Goal: Find specific page/section: Find specific page/section

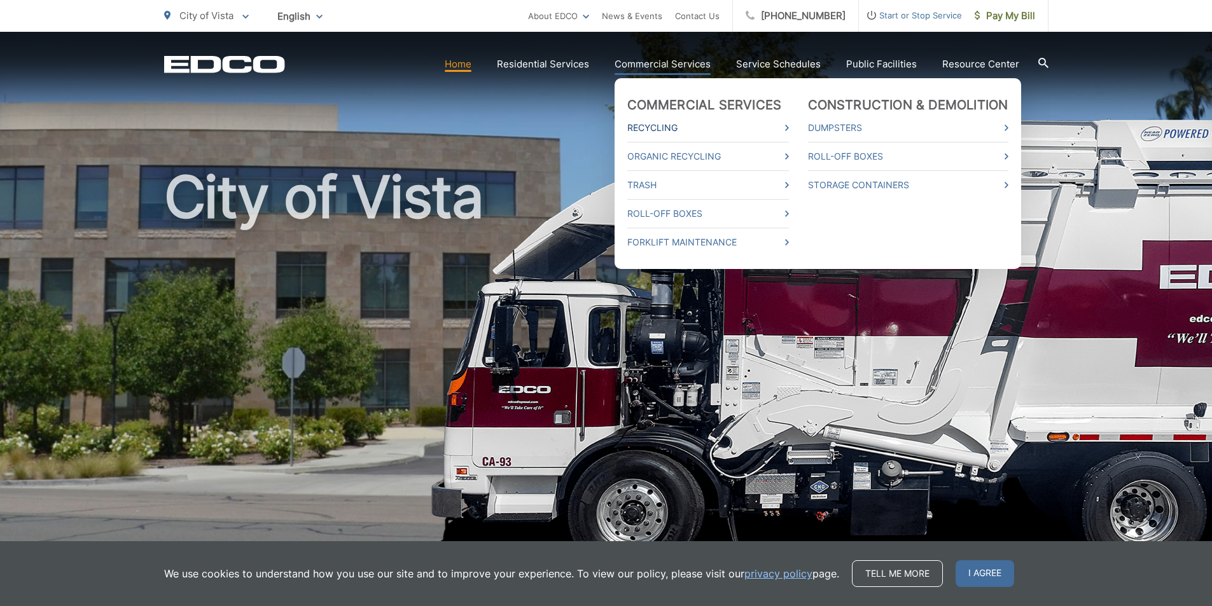
click at [678, 122] on link "Recycling" at bounding box center [708, 127] width 162 height 15
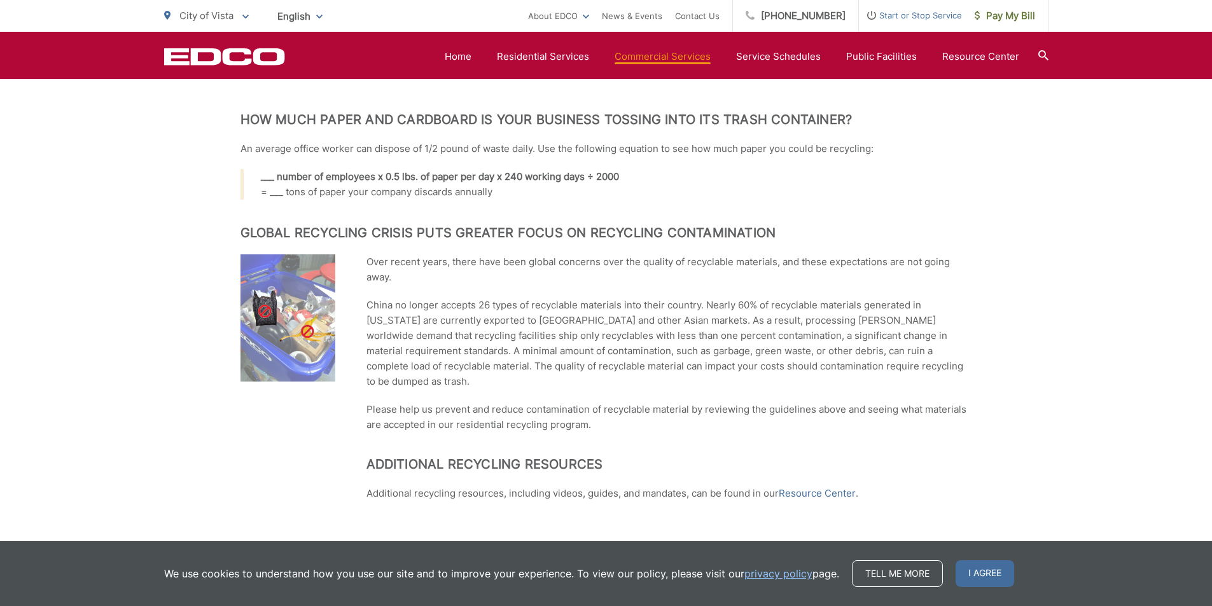
scroll to position [617, 0]
